Goal: Check status

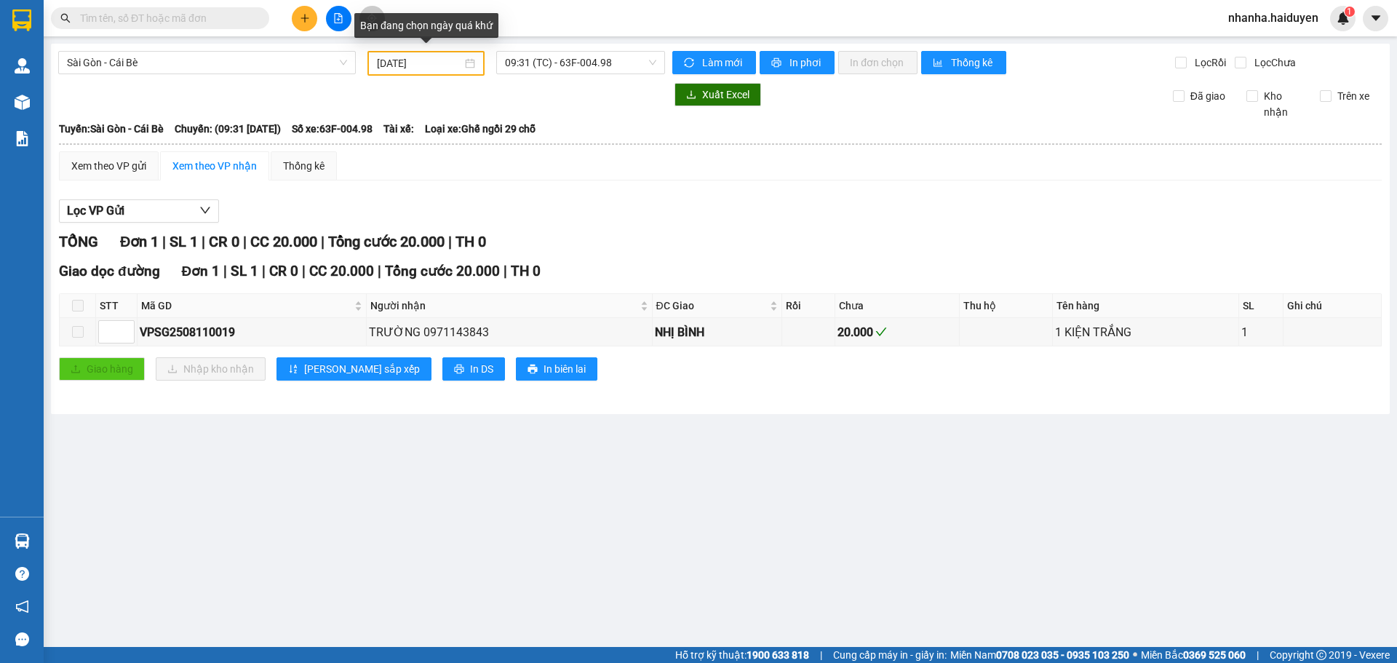
click at [486, 63] on div "[DATE]" at bounding box center [426, 63] width 129 height 25
click at [471, 63] on div "[DATE]" at bounding box center [426, 63] width 98 height 16
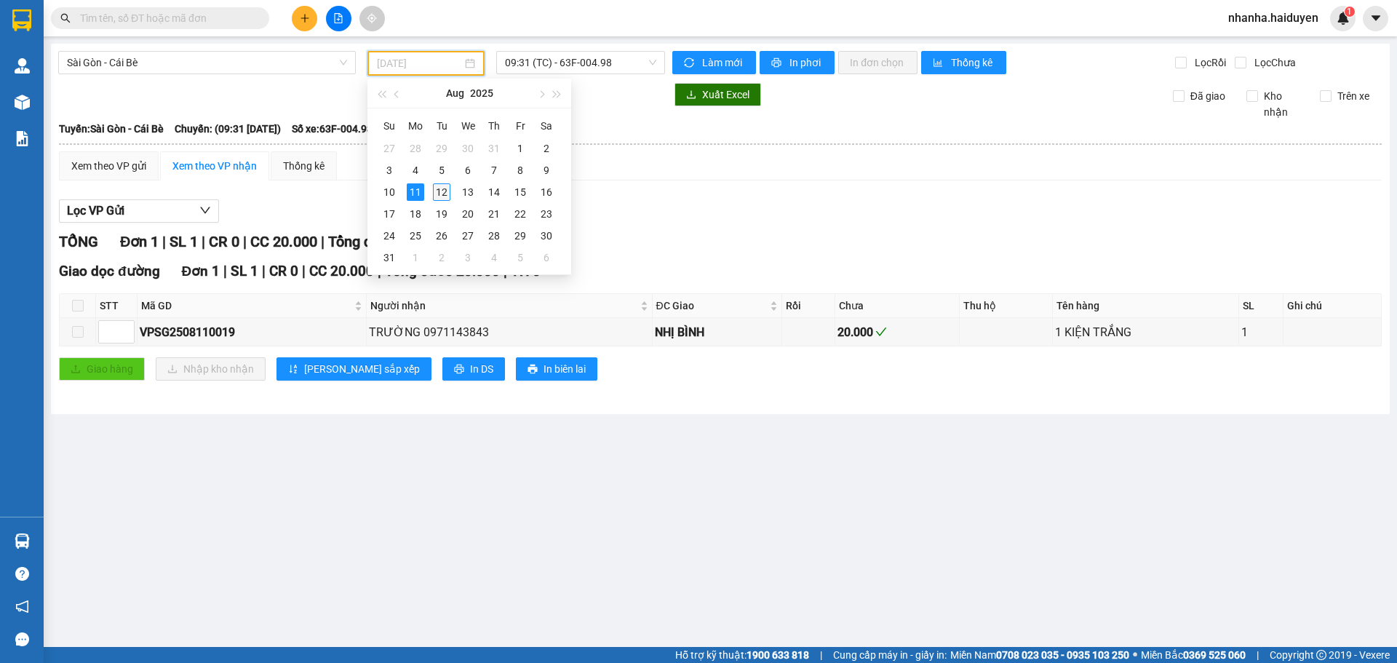
click at [447, 191] on div "12" at bounding box center [441, 191] width 17 height 17
type input "12/08/2025"
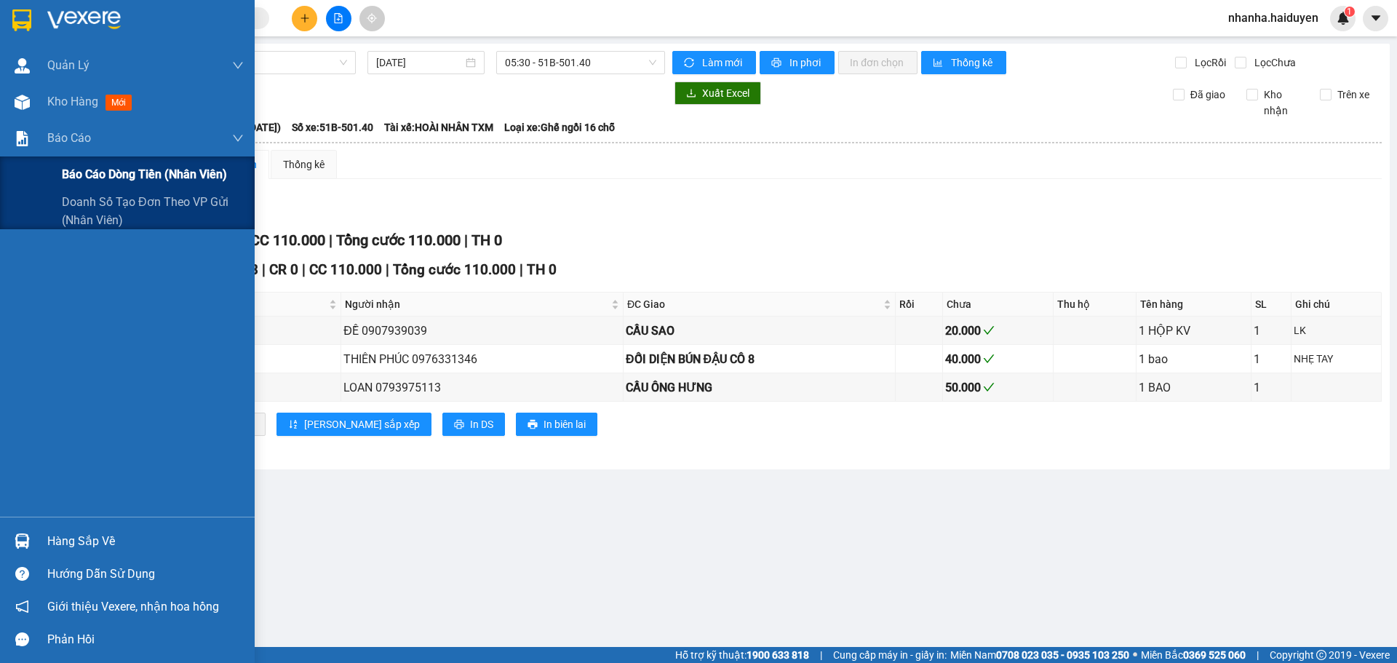
click at [95, 168] on span "Báo cáo dòng tiền (nhân viên)" at bounding box center [144, 174] width 165 height 18
